Goal: Find specific page/section: Find specific page/section

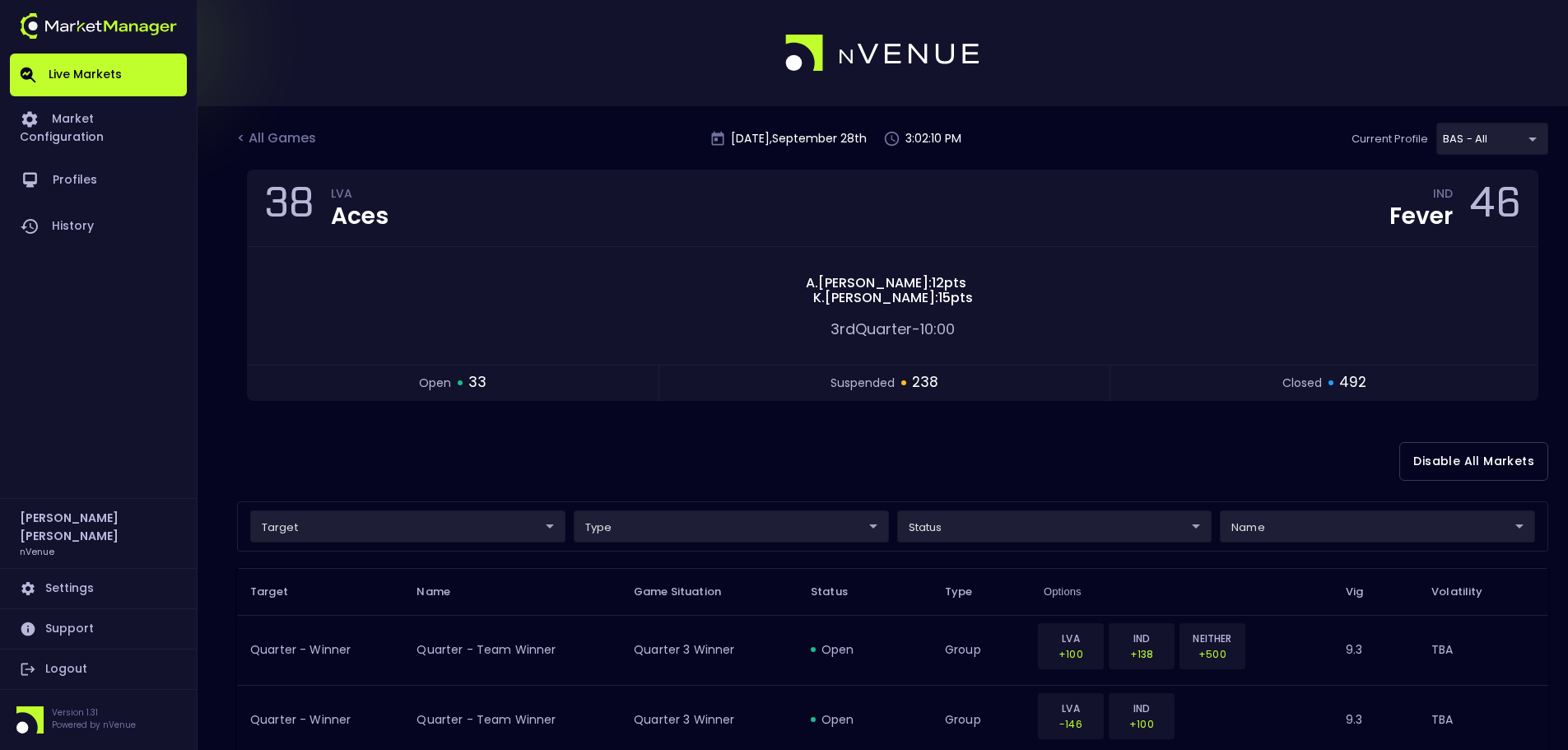
click at [84, 69] on link "Live Markets" at bounding box center [98, 75] width 177 height 43
click at [274, 139] on div "< All Games" at bounding box center [278, 139] width 83 height 22
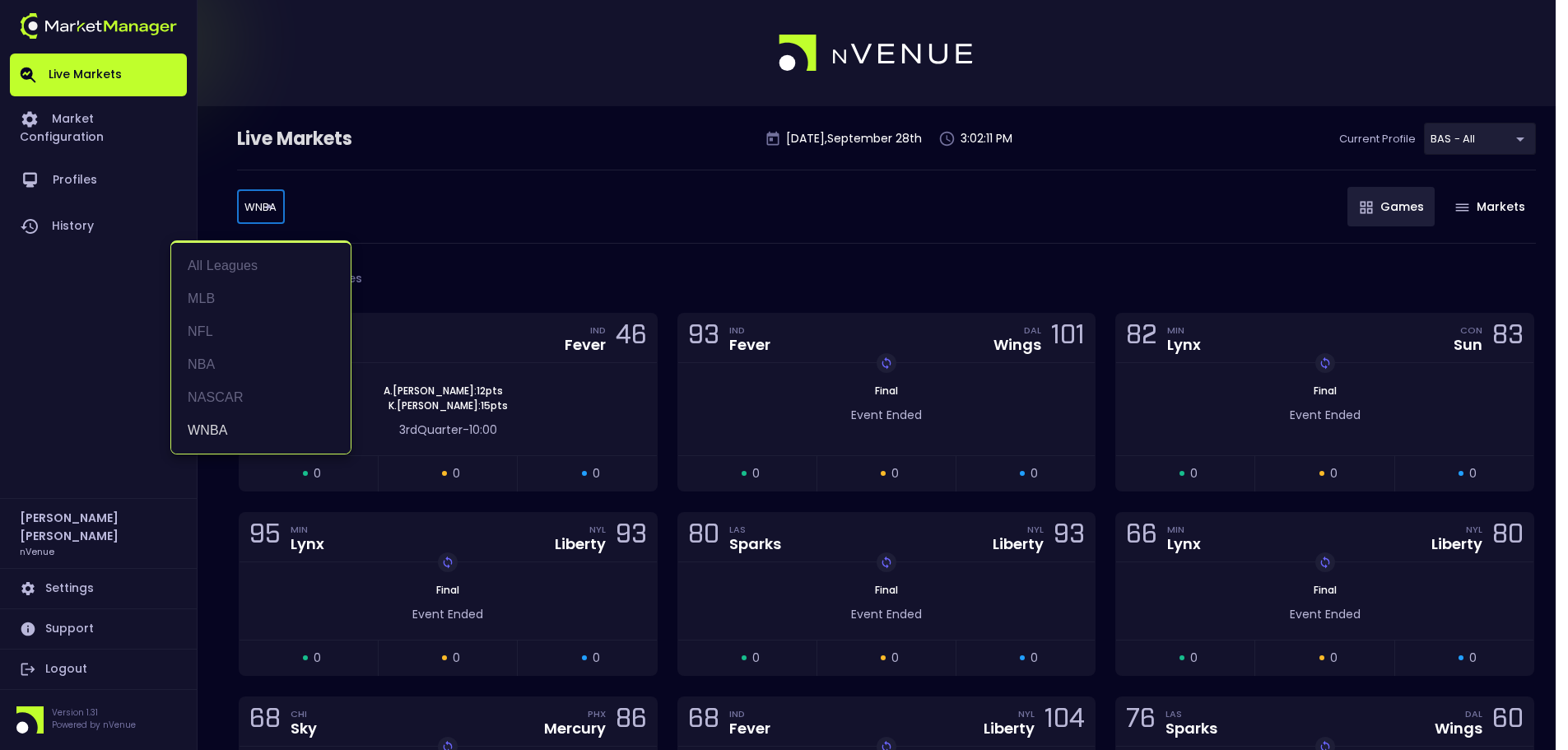
click at [269, 204] on body "Live Markets Market Configuration Profiles History [PERSON_NAME] nVenue Setting…" at bounding box center [784, 479] width 1568 height 958
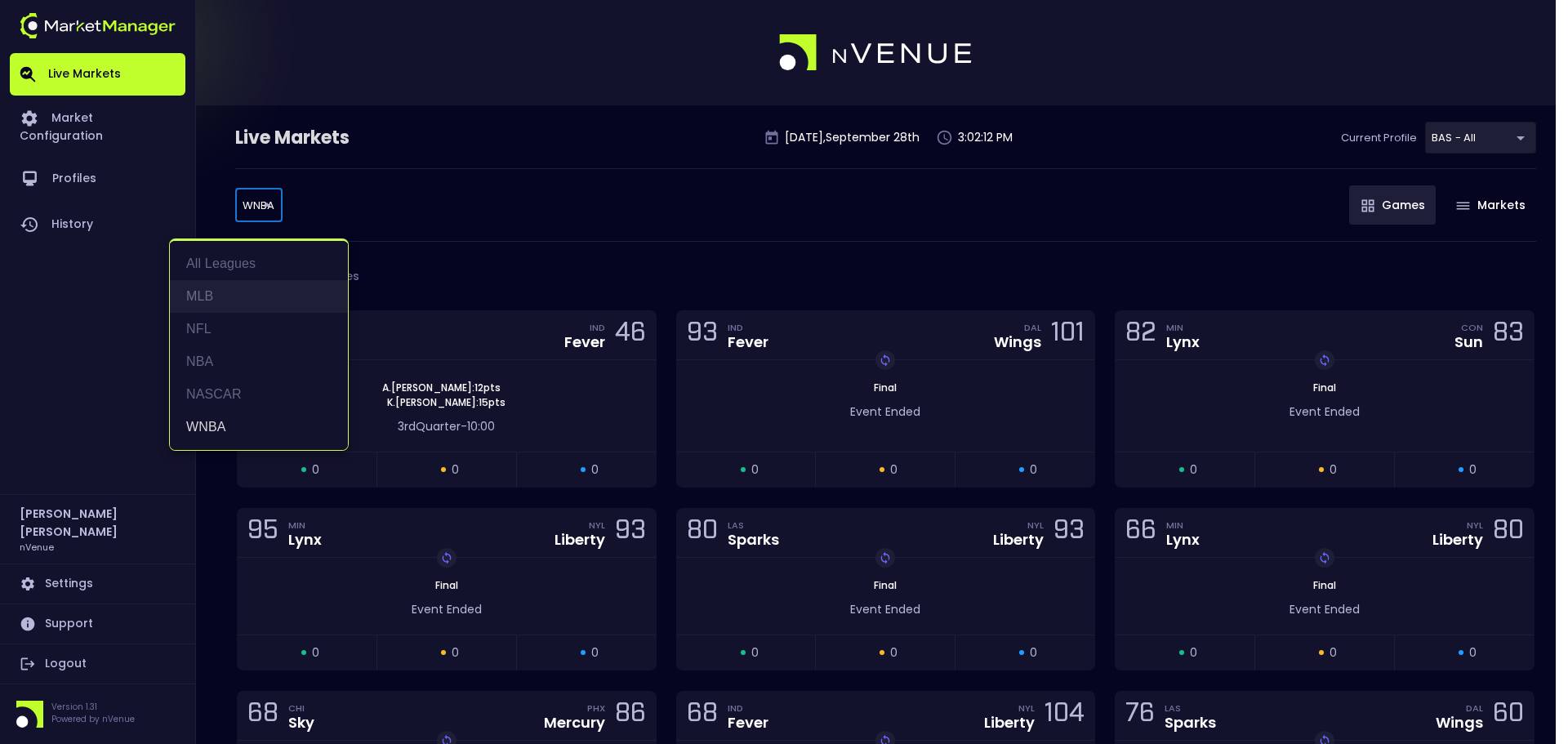
drag, startPoint x: 226, startPoint y: 296, endPoint x: 243, endPoint y: 304, distance: 18.8
click at [227, 295] on li "MLB" at bounding box center [259, 297] width 178 height 33
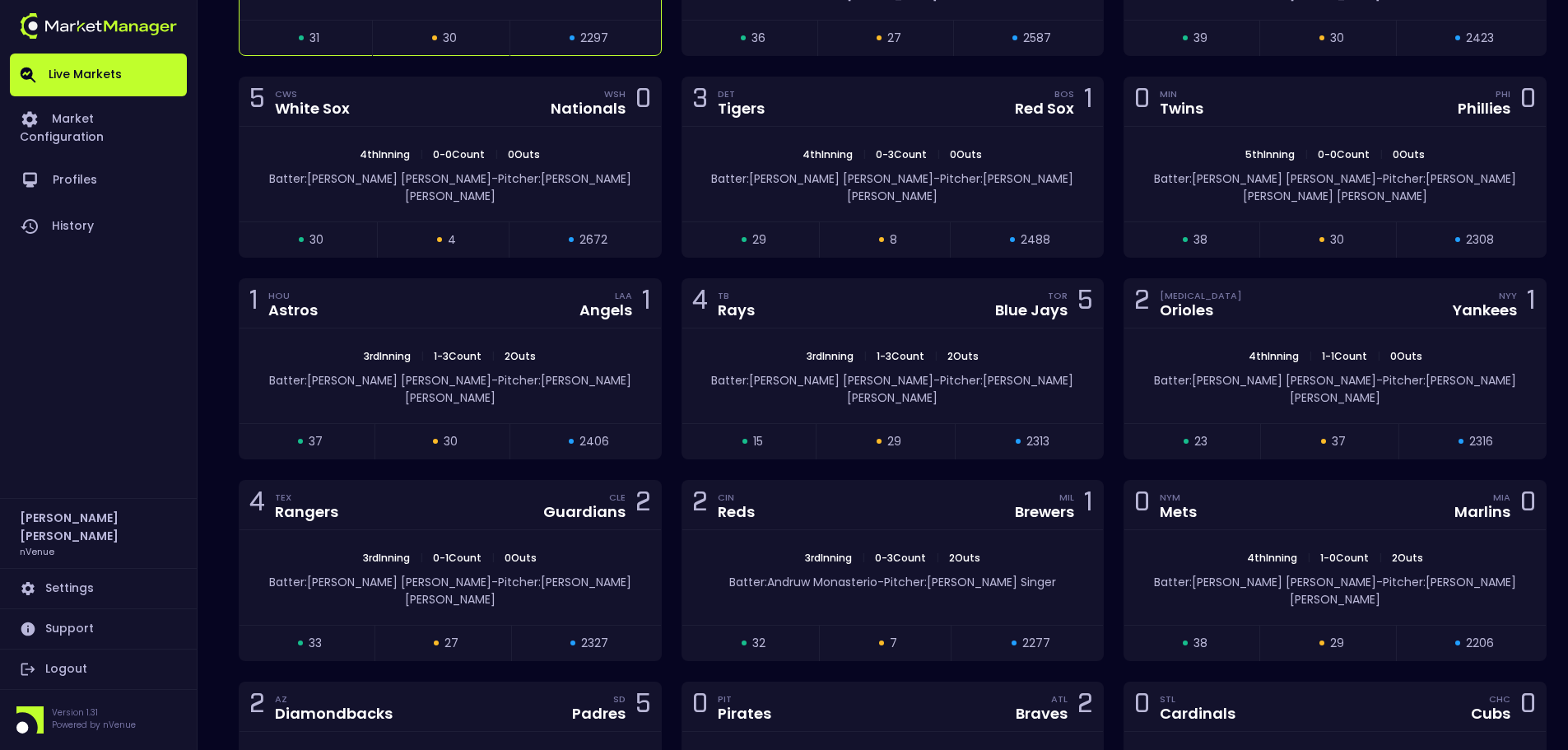
scroll to position [164, 0]
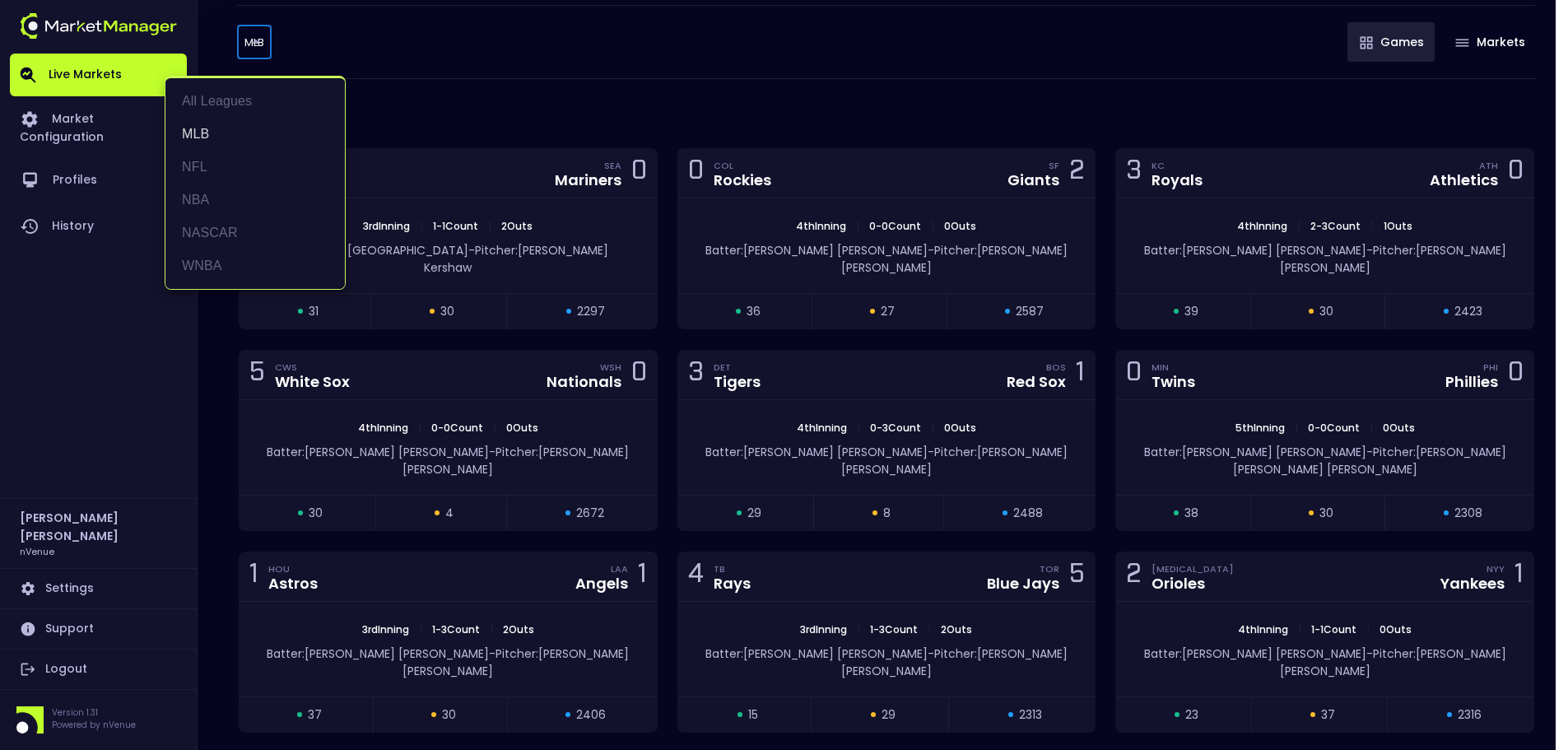
click at [254, 42] on body "Live Markets Market Configuration Profiles History [PERSON_NAME] nVenue Setting…" at bounding box center [784, 720] width 1568 height 1769
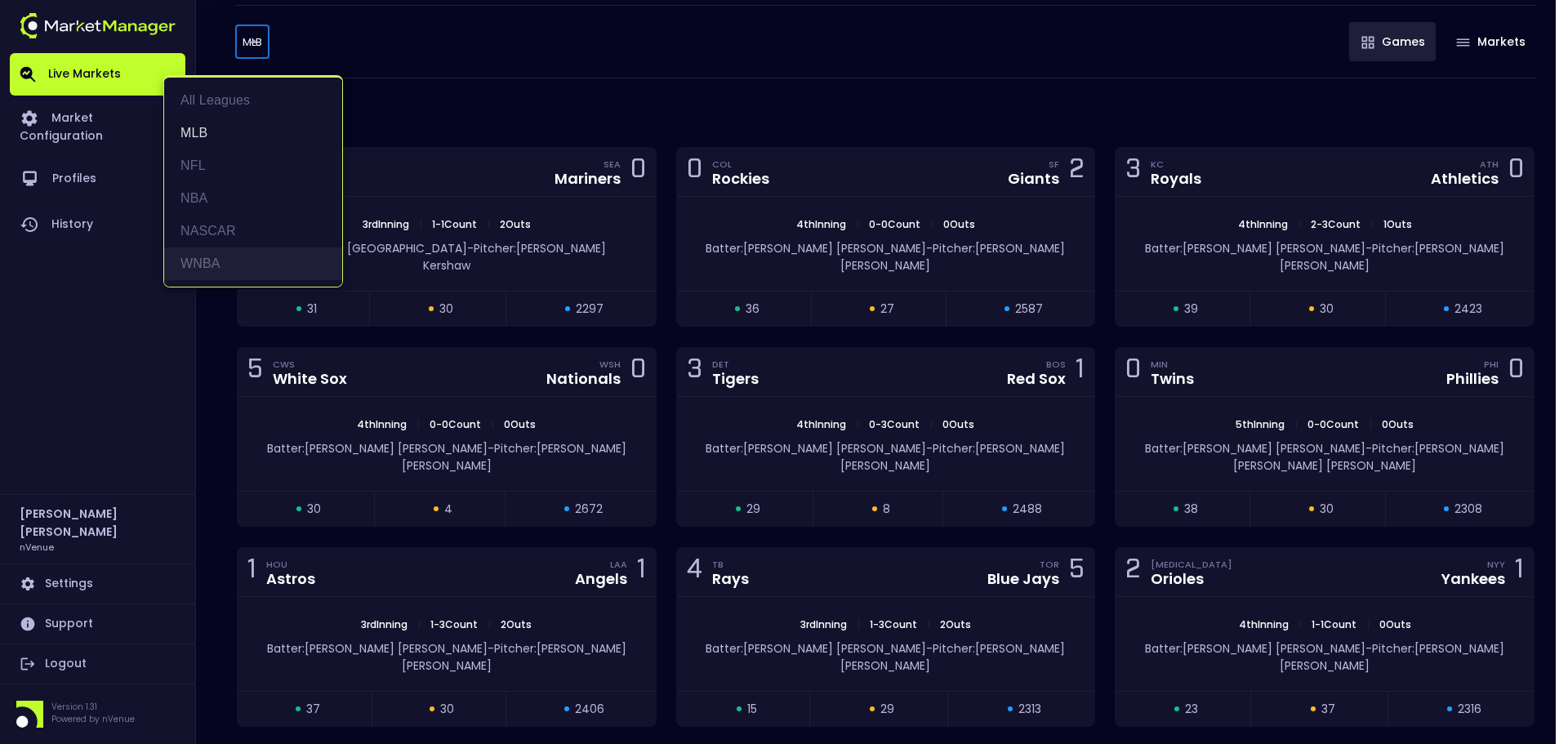
click at [224, 261] on li "WNBA" at bounding box center [253, 264] width 178 height 33
type input "WNBA"
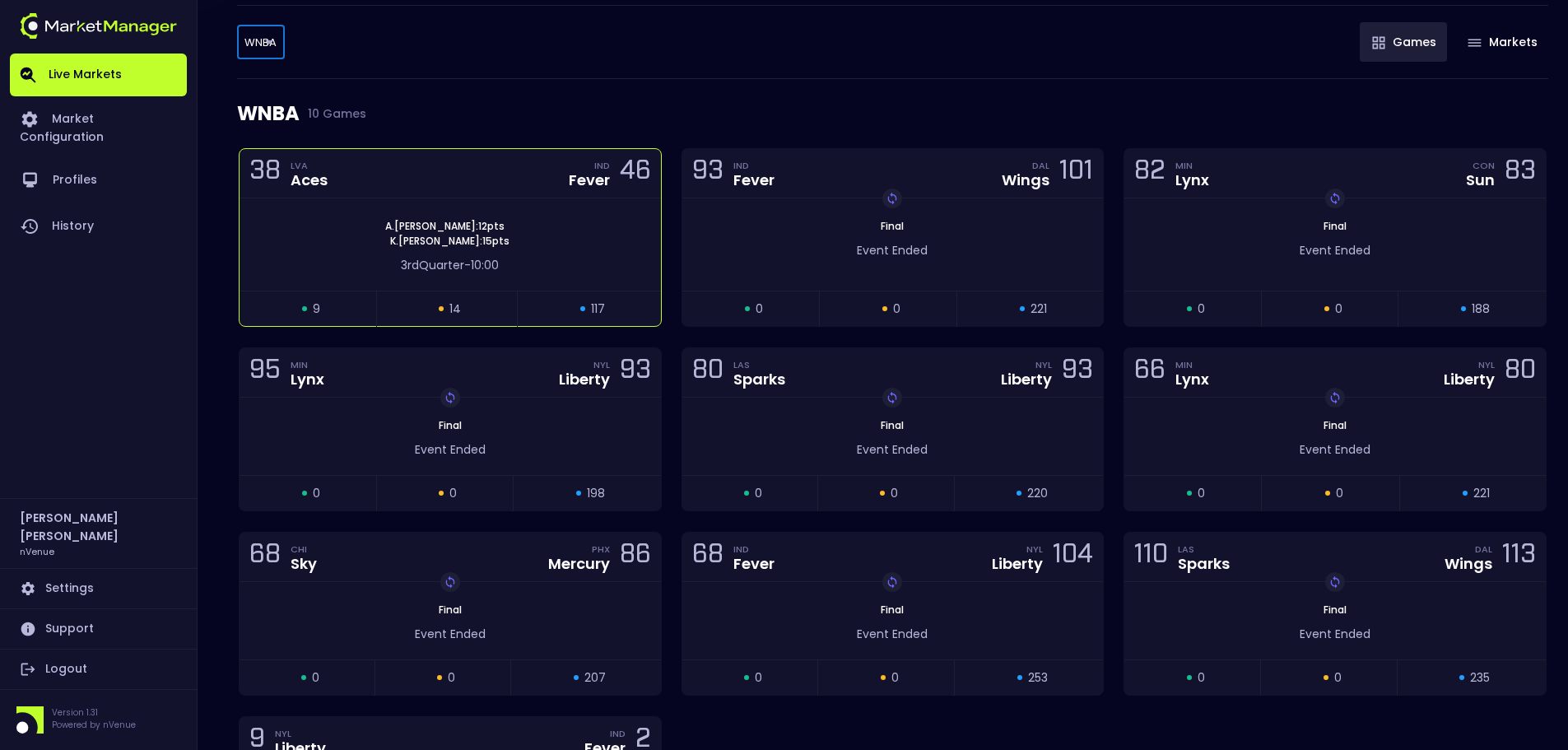
click at [519, 230] on div "[PERSON_NAME] : 12 pts [PERSON_NAME] : 15 pts" at bounding box center [450, 234] width 422 height 30
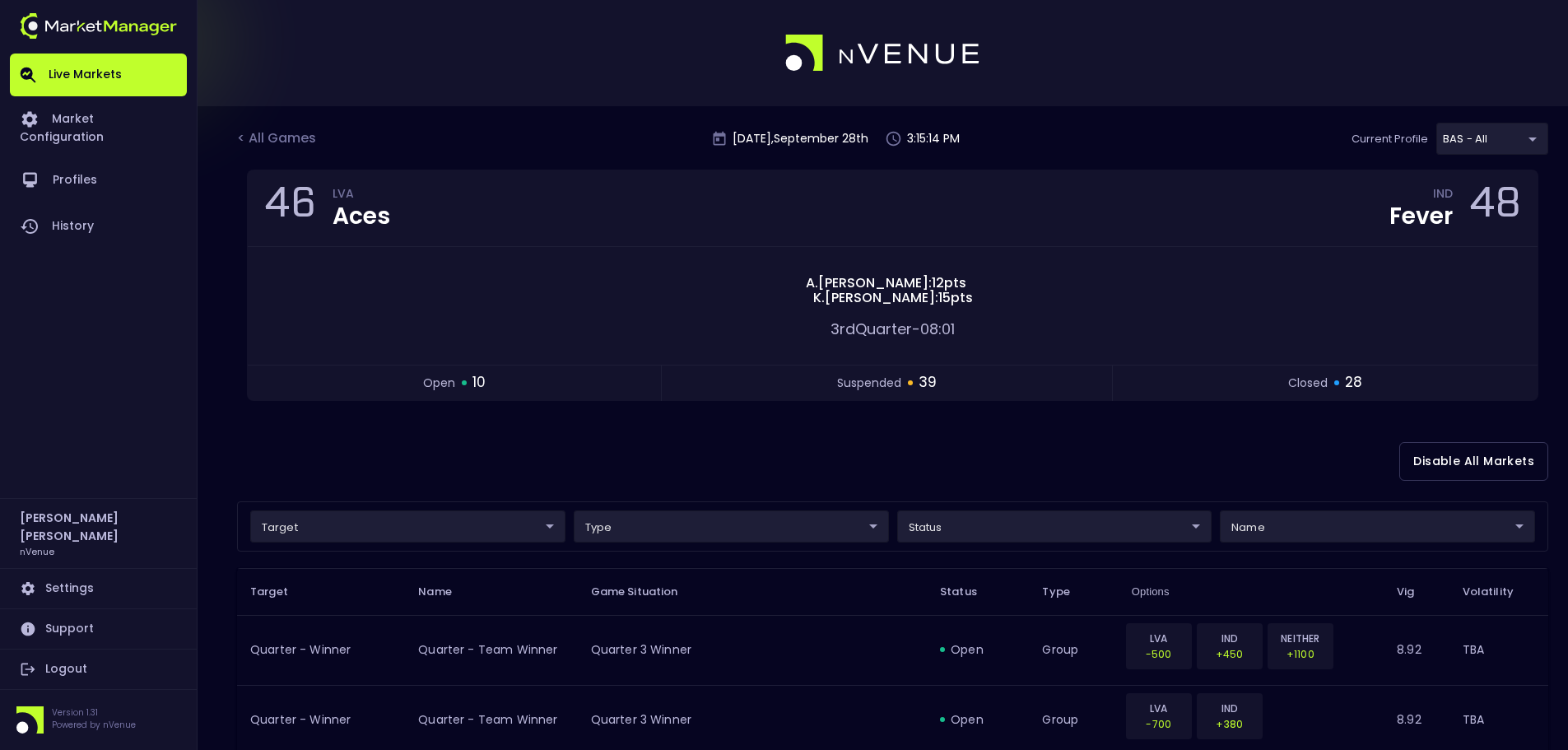
drag, startPoint x: 1254, startPoint y: 16, endPoint x: 1267, endPoint y: 22, distance: 14.3
click at [1272, 17] on div at bounding box center [784, 53] width 1568 height 106
